Goal: Task Accomplishment & Management: Use online tool/utility

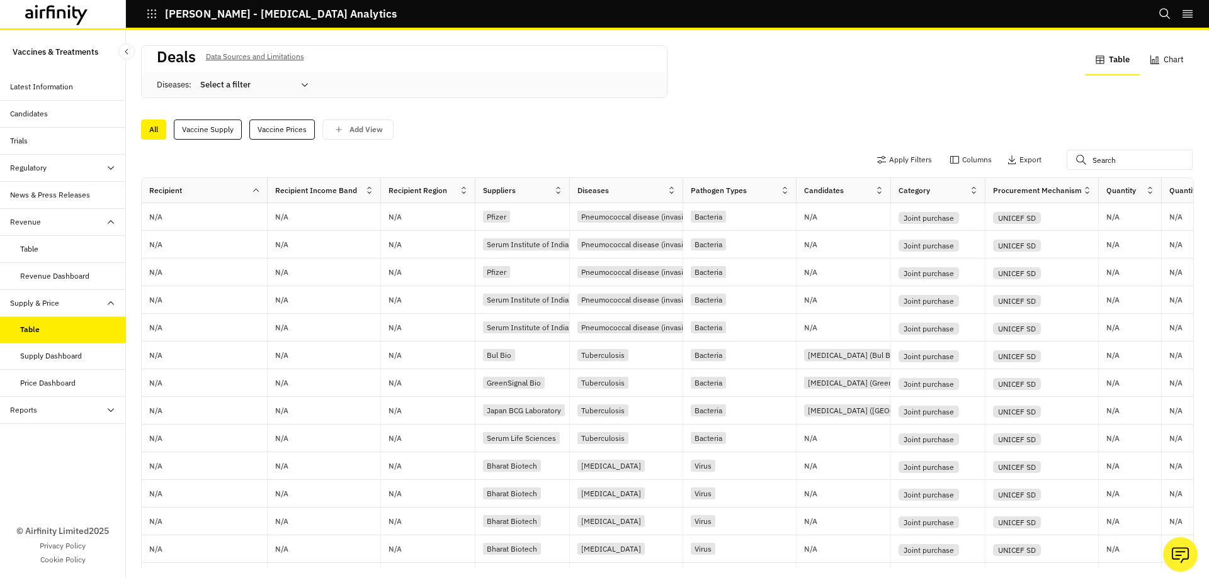
scroll to position [2, 0]
click at [889, 159] on button "Apply Filters" at bounding box center [903, 158] width 55 height 20
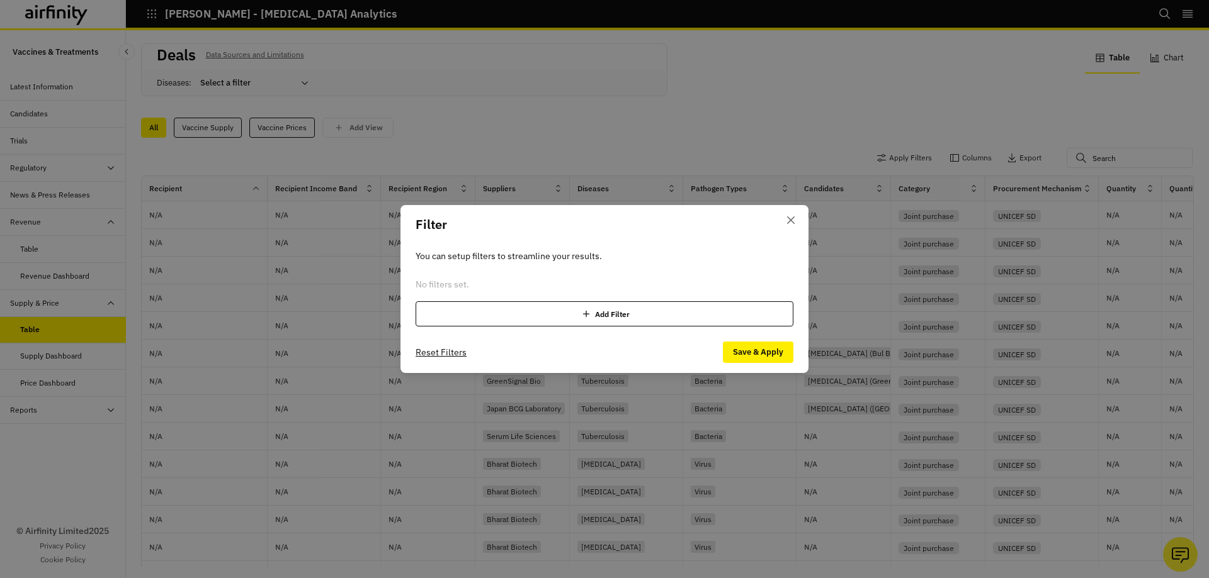
click at [587, 315] on icon at bounding box center [586, 314] width 13 height 13
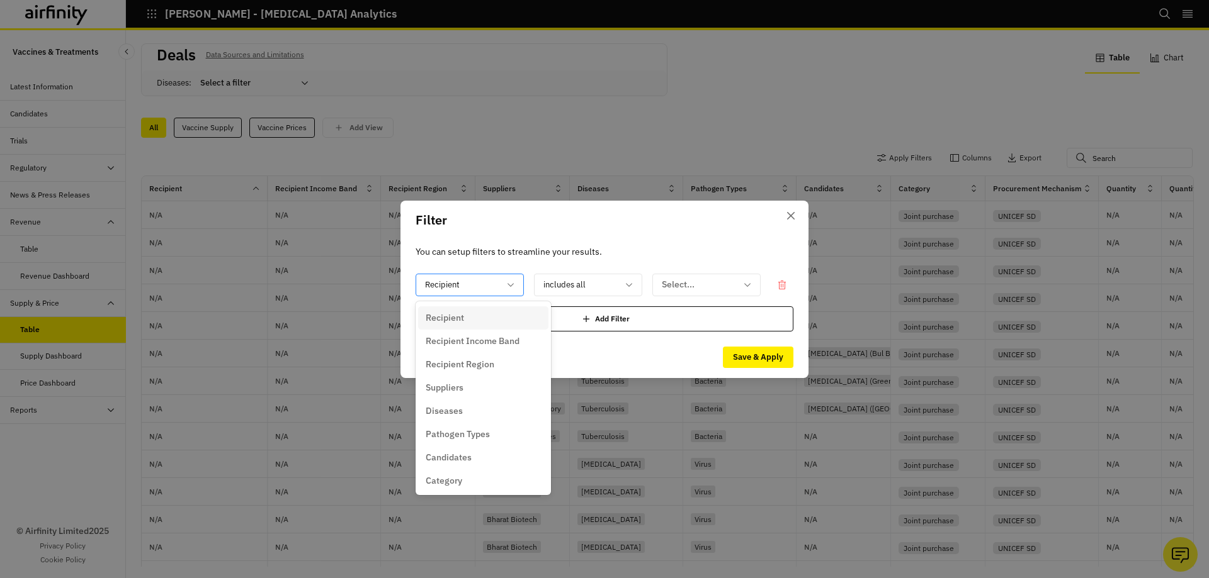
click at [494, 286] on div at bounding box center [462, 285] width 74 height 16
click at [497, 393] on p "Price per Unit Methodology" at bounding box center [480, 392] width 109 height 13
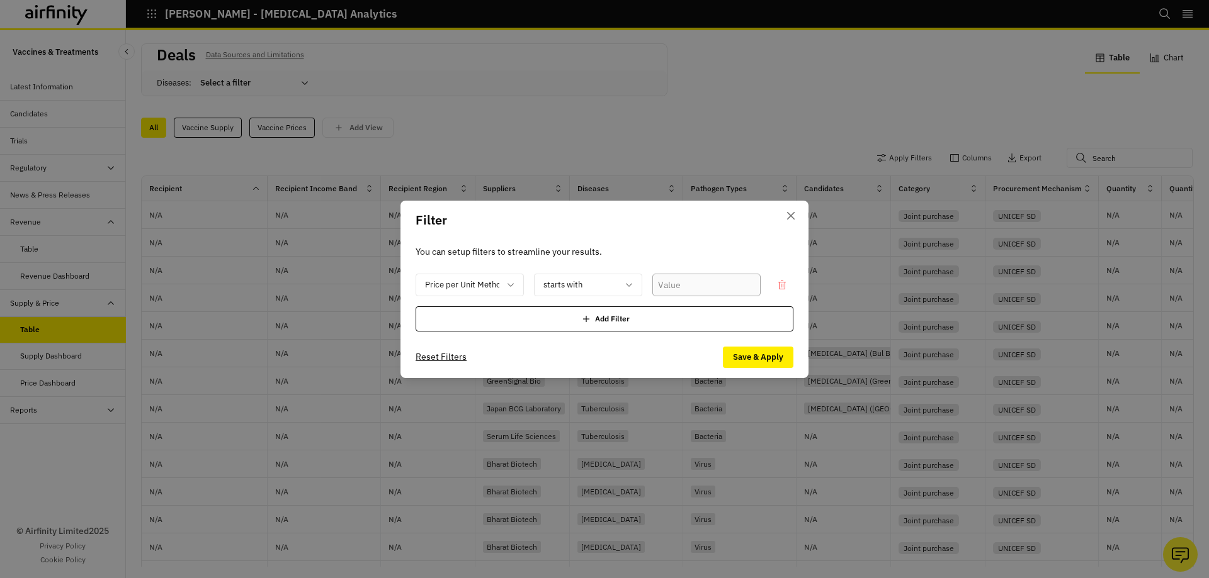
click at [699, 290] on input "text" at bounding box center [706, 285] width 108 height 23
paste input "Derived Price Data - De-anonymised"
type input "Derived Price Data - De-anonymised"
click at [668, 325] on div "Add Filter" at bounding box center [604, 319] width 378 height 25
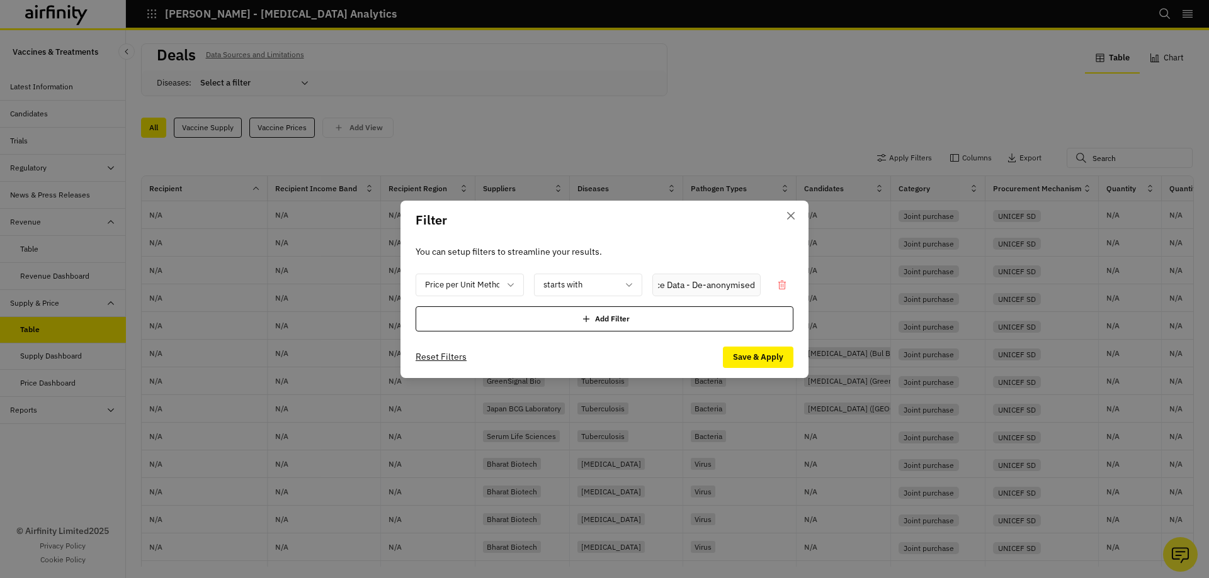
scroll to position [0, 0]
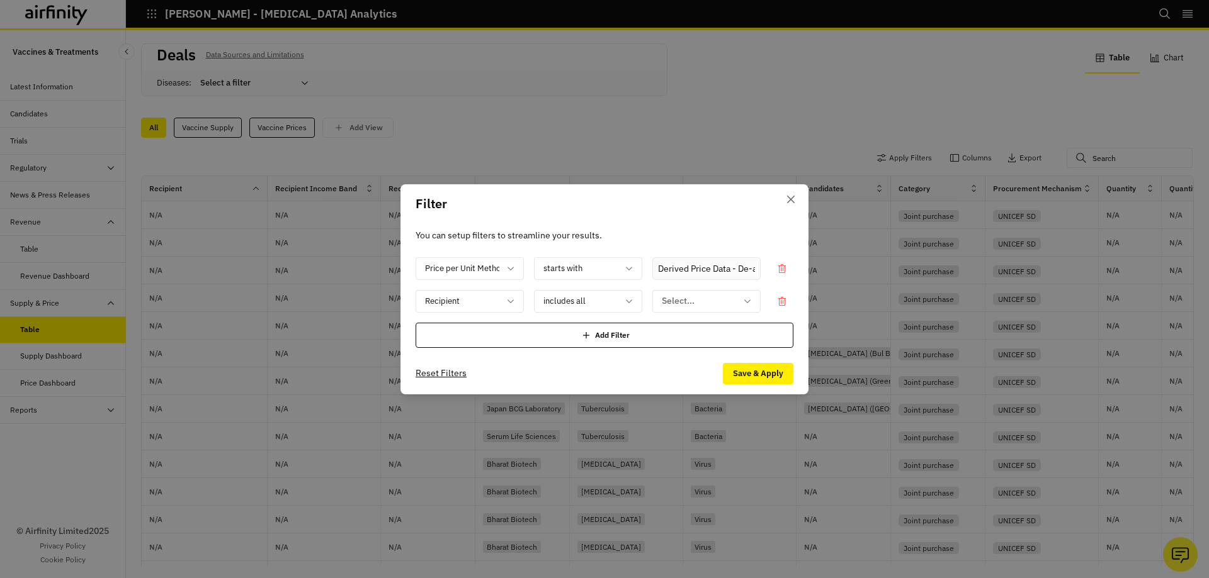
click at [782, 313] on div "Price per Unit Methodology starts with Derived Price Data - De-anonymised Recip…" at bounding box center [604, 302] width 378 height 91
click at [782, 310] on div at bounding box center [781, 301] width 23 height 23
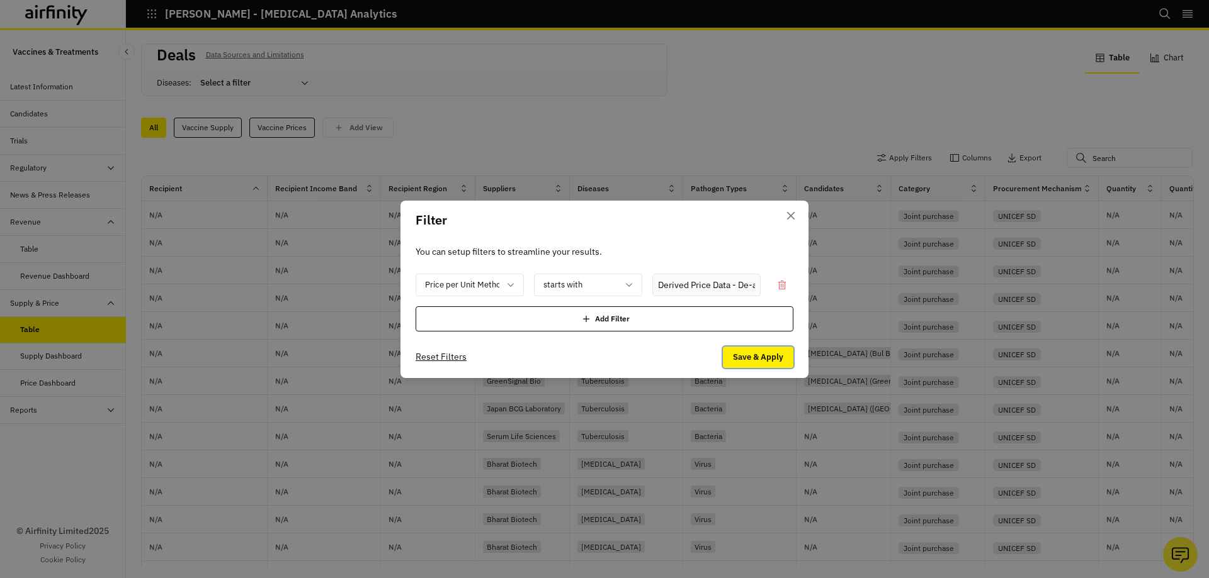
click at [775, 360] on button "Save & Apply" at bounding box center [758, 357] width 70 height 21
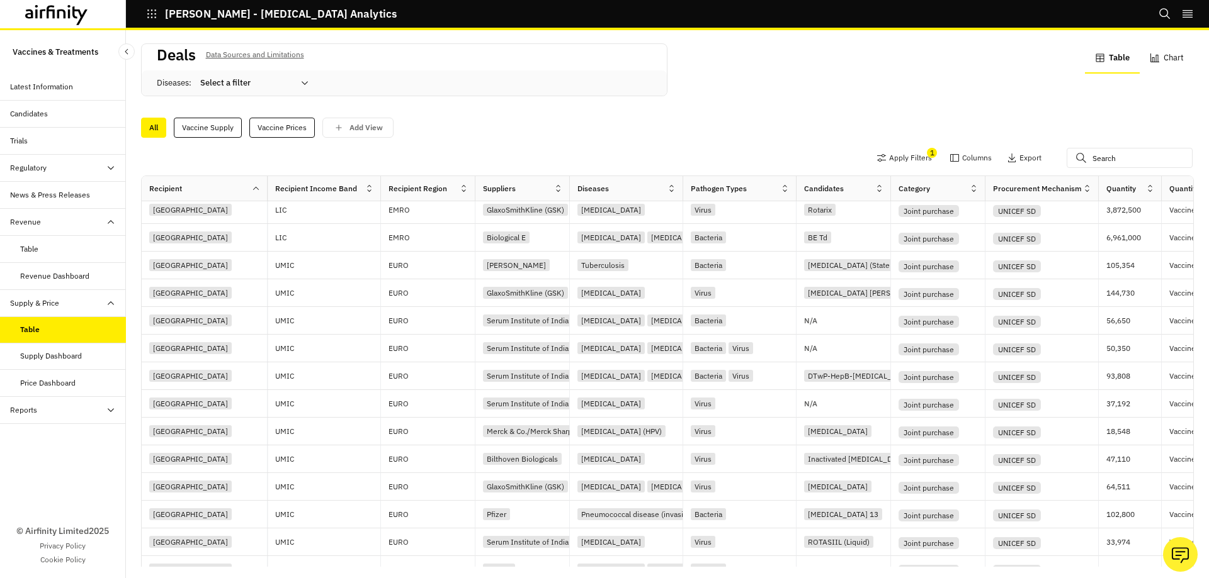
scroll to position [349, 0]
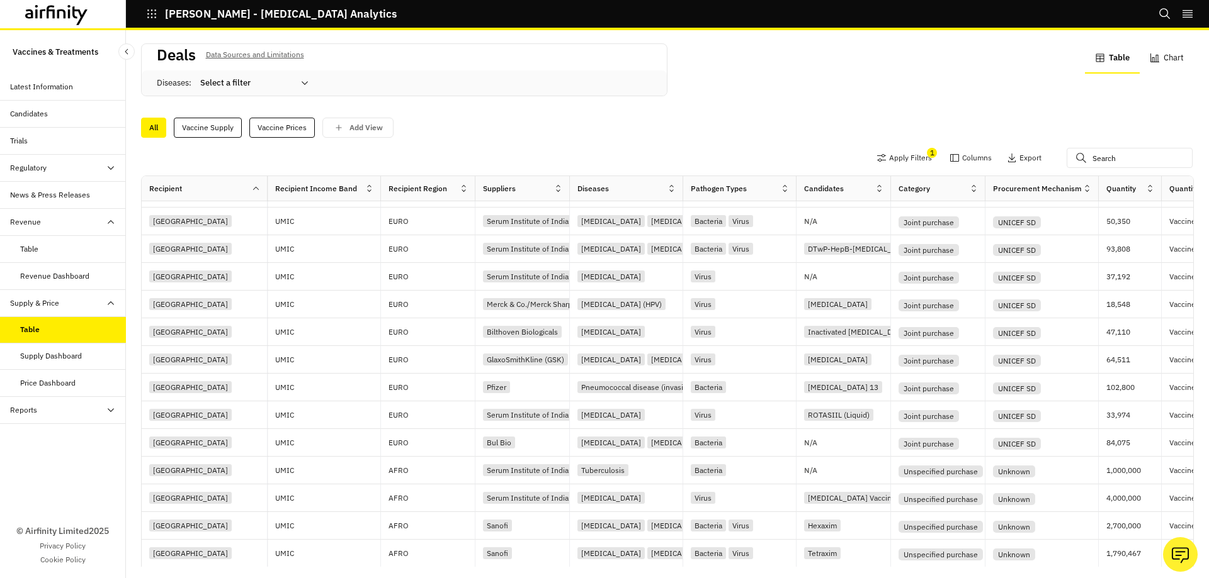
drag, startPoint x: 521, startPoint y: 548, endPoint x: 600, endPoint y: 549, distance: 79.3
click at [600, 568] on div "Rows per page: 25 Showing 1 to 25 of 16563 results Previous Next" at bounding box center [667, 583] width 1051 height 31
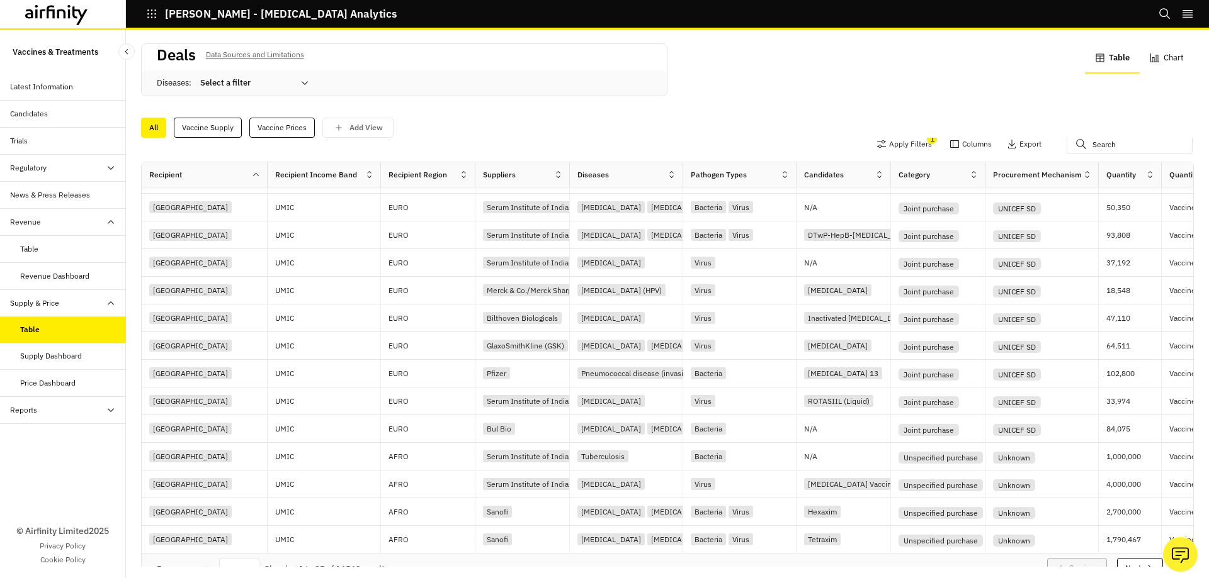
drag, startPoint x: 574, startPoint y: 544, endPoint x: 616, endPoint y: 548, distance: 41.7
click at [616, 548] on div "Apply Filters 1 Columns Export Recipient Recipient Income Band Recipient Region…" at bounding box center [667, 352] width 1052 height 429
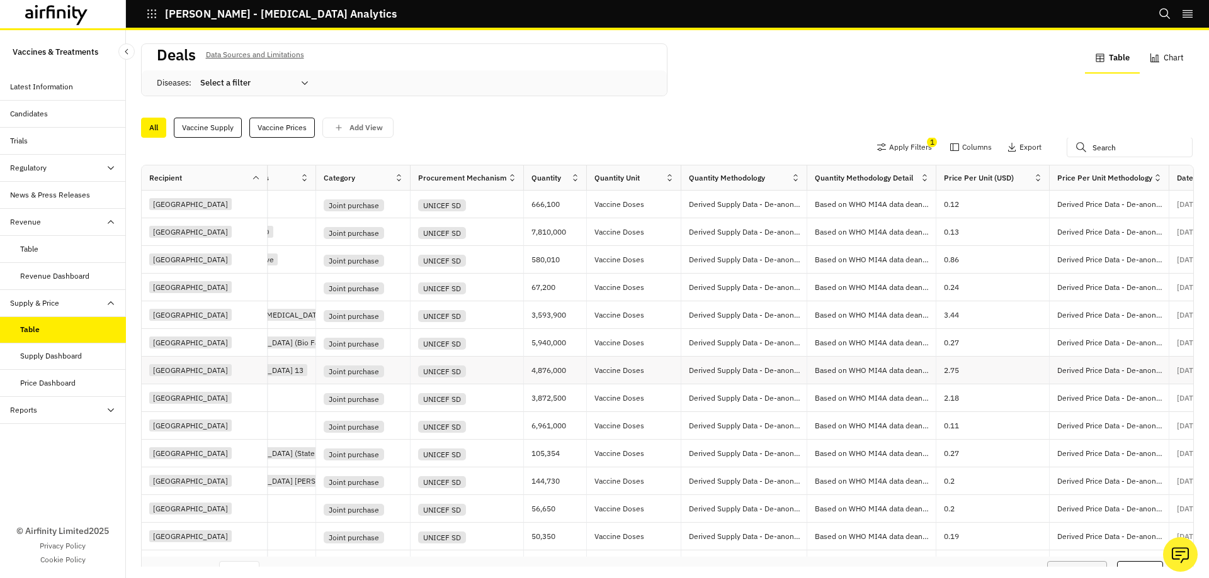
scroll to position [0, 0]
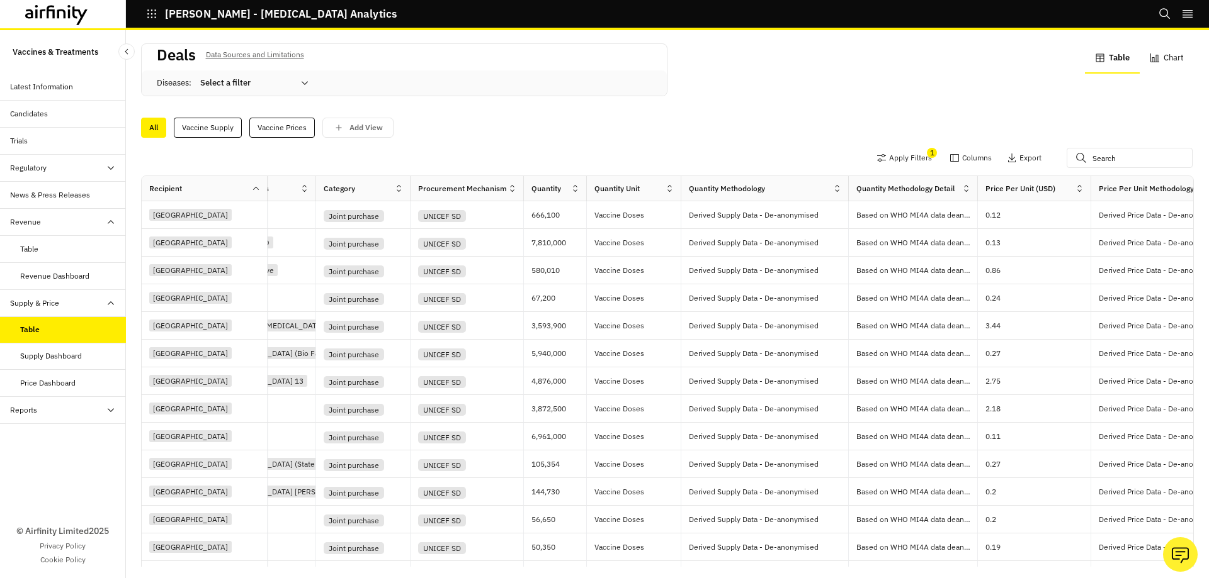
drag, startPoint x: 805, startPoint y: 191, endPoint x: 847, endPoint y: 194, distance: 41.7
click at [847, 194] on div at bounding box center [848, 188] width 6 height 14
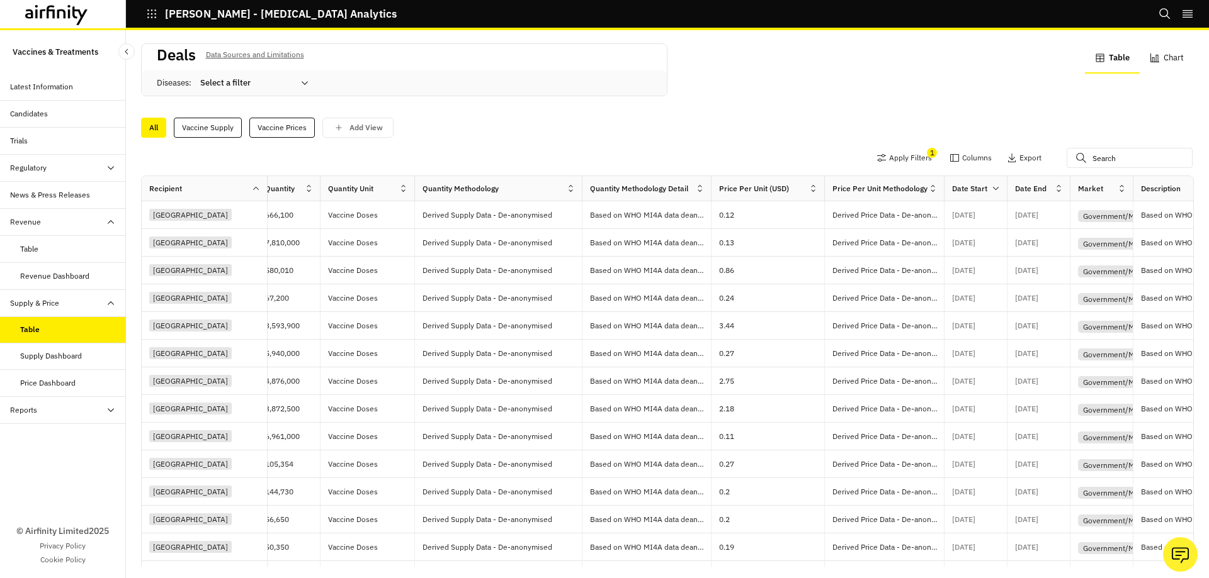
scroll to position [0, 843]
click at [361, 125] on p "Add View" at bounding box center [365, 127] width 33 height 9
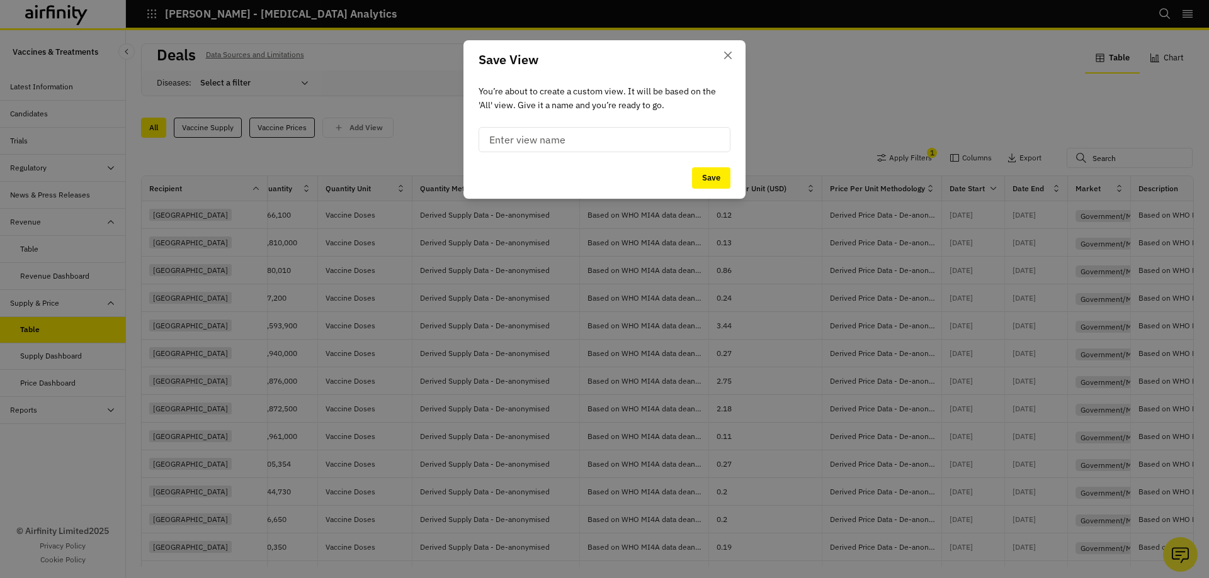
click at [538, 145] on input at bounding box center [604, 139] width 252 height 25
type input "MI4A (Data Only)"
click at [719, 183] on button "Save" at bounding box center [711, 177] width 38 height 21
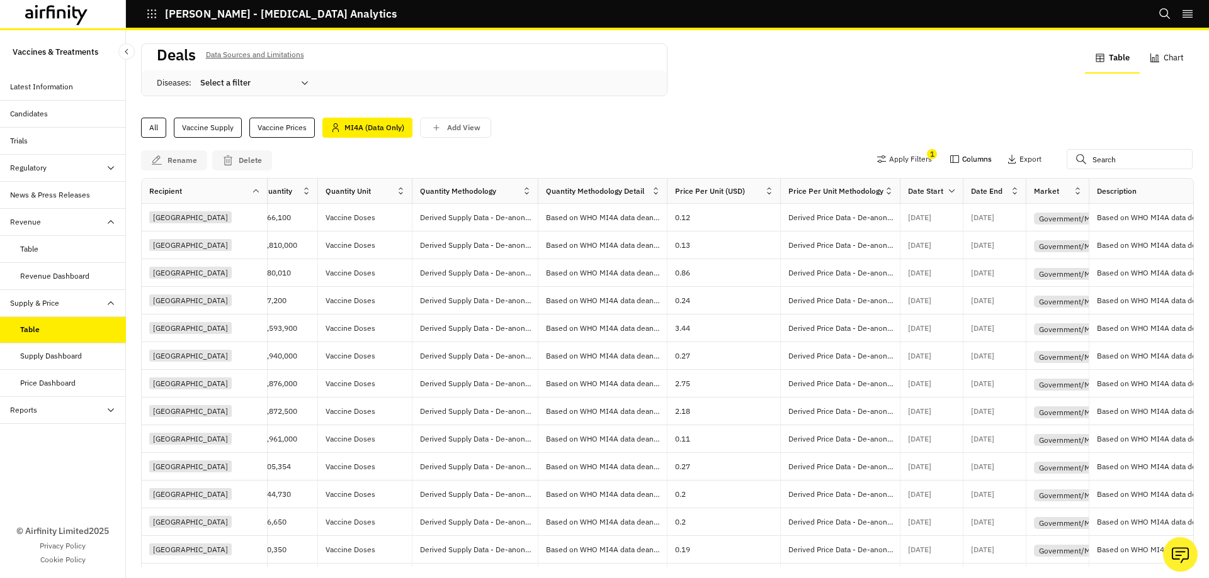
click at [953, 157] on button "Columns" at bounding box center [970, 159] width 42 height 20
click at [824, 150] on div "Rename Delete Apply Filters 1 Columns Export" at bounding box center [667, 160] width 1052 height 35
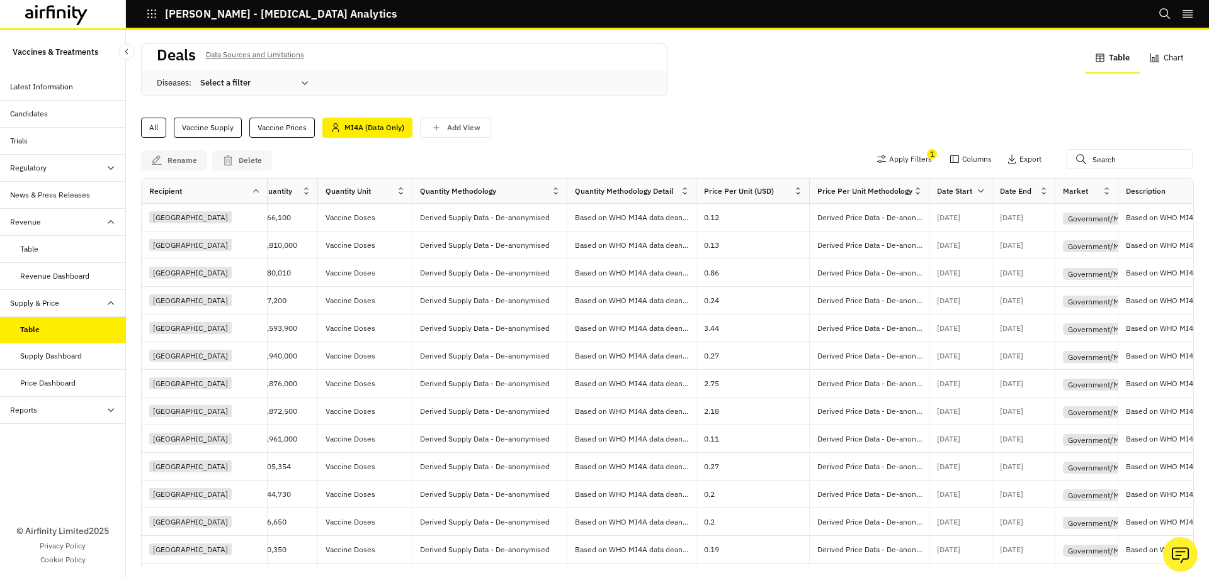
drag, startPoint x: 536, startPoint y: 190, endPoint x: 565, endPoint y: 194, distance: 29.3
click at [565, 194] on div at bounding box center [566, 191] width 6 height 14
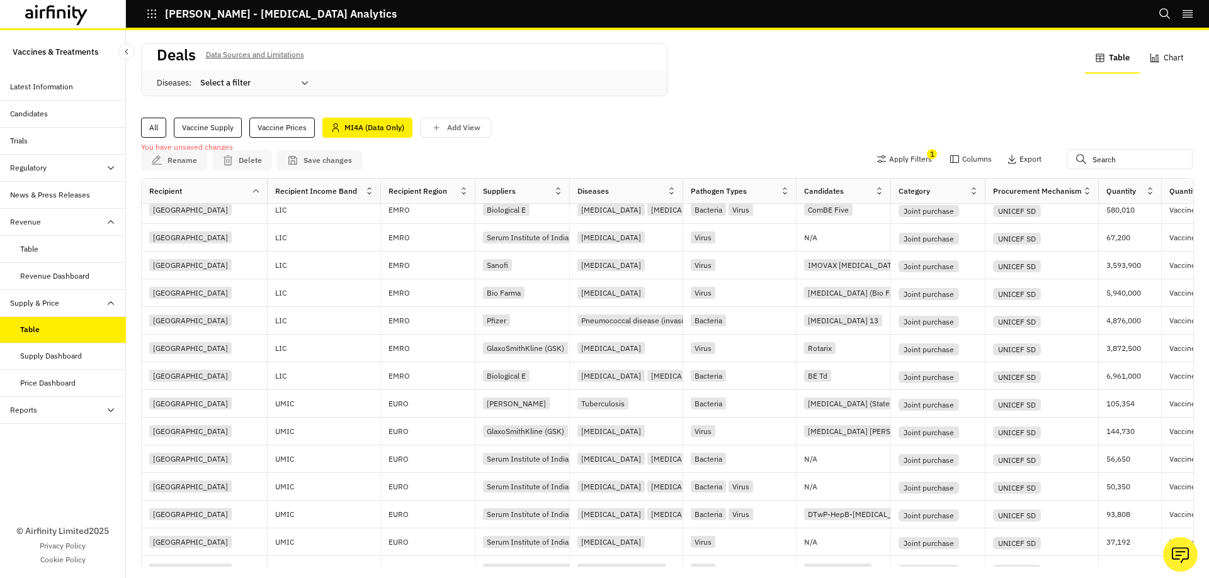
scroll to position [35, 0]
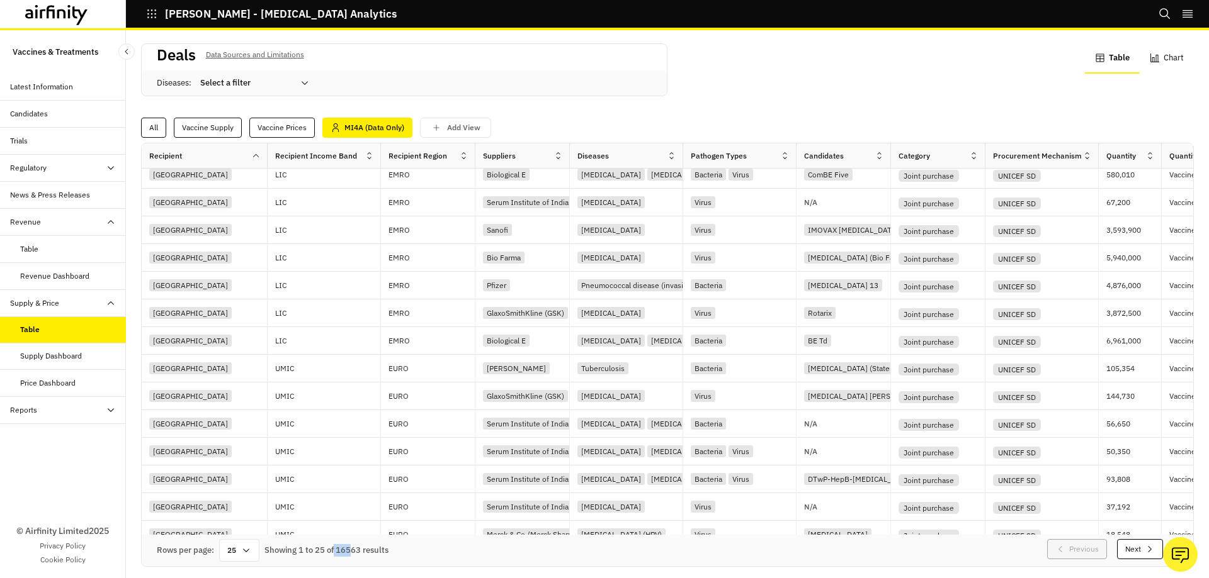
drag, startPoint x: 334, startPoint y: 551, endPoint x: 350, endPoint y: 551, distance: 16.4
click at [350, 551] on div "You have unsaved changes Rename Delete Save changes Apply Filters 1 Columns Exp…" at bounding box center [667, 352] width 1052 height 429
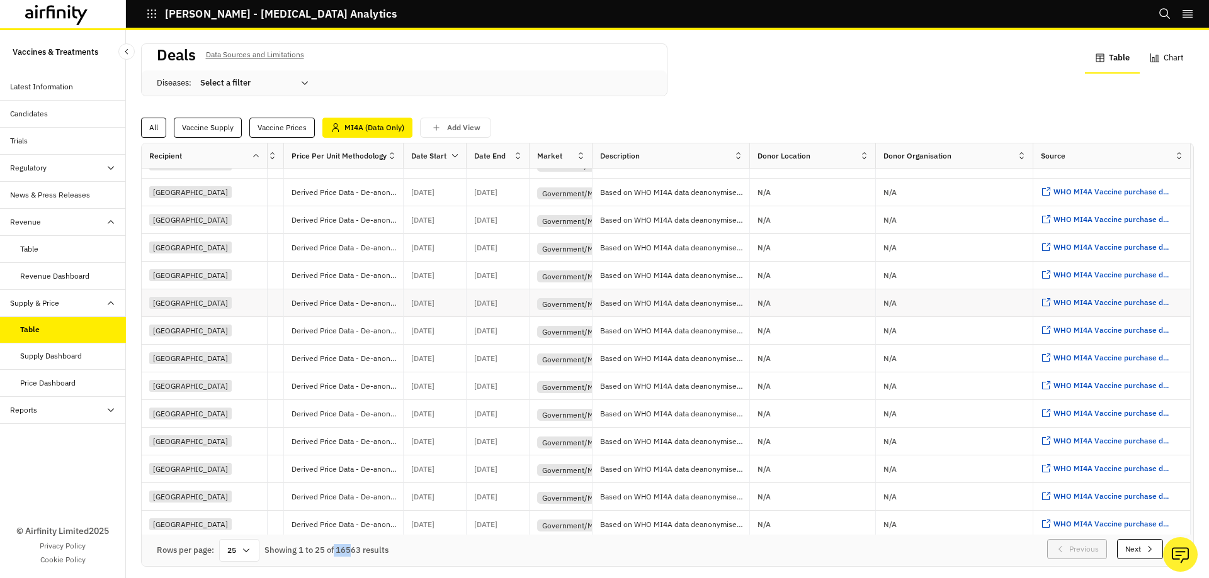
scroll to position [0, 1391]
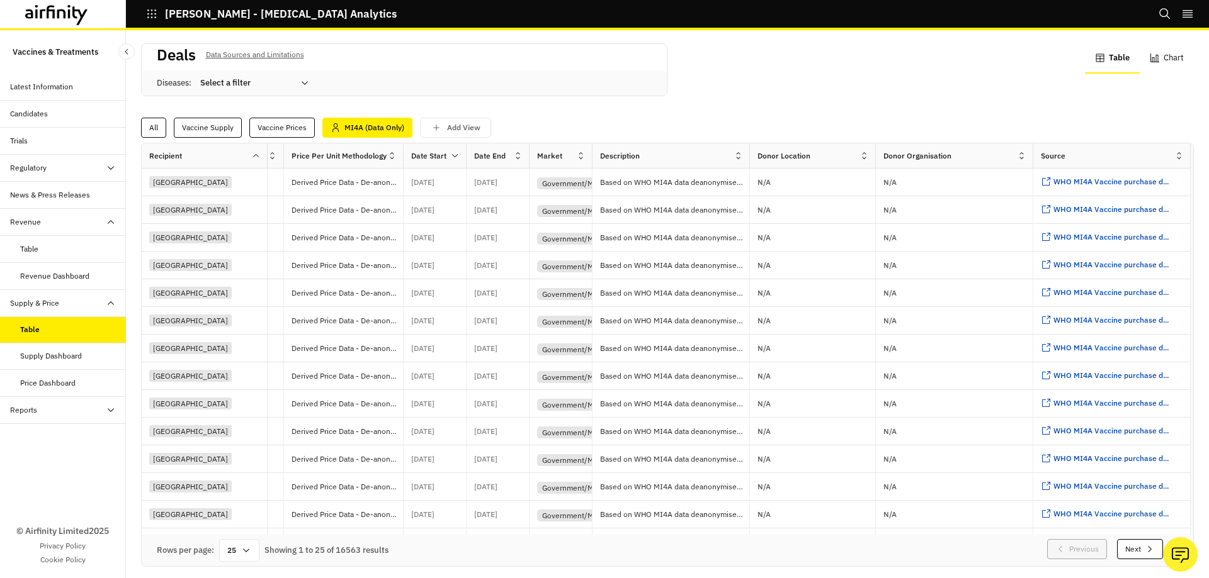
click at [374, 128] on div "MI4A (Data Only)" at bounding box center [367, 128] width 90 height 20
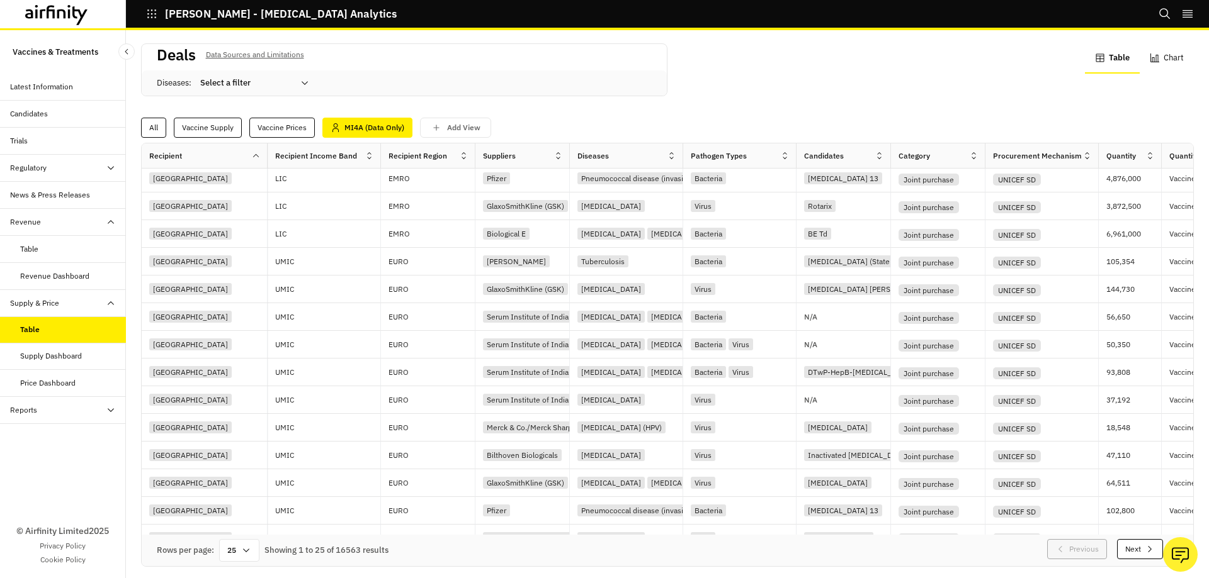
scroll to position [189, 0]
